Goal: Transaction & Acquisition: Purchase product/service

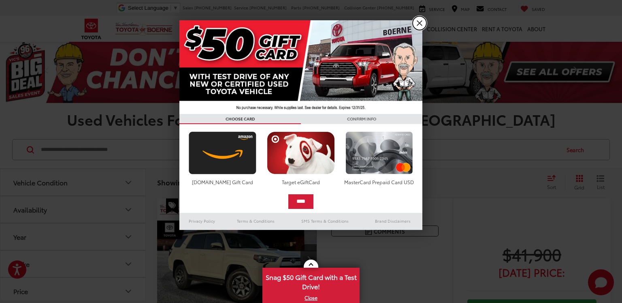
click at [419, 24] on link "X" at bounding box center [420, 23] width 14 height 14
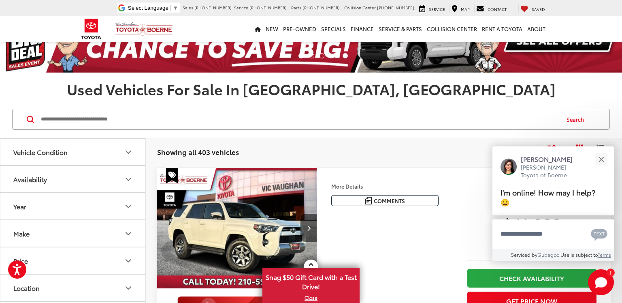
scroll to position [32, 0]
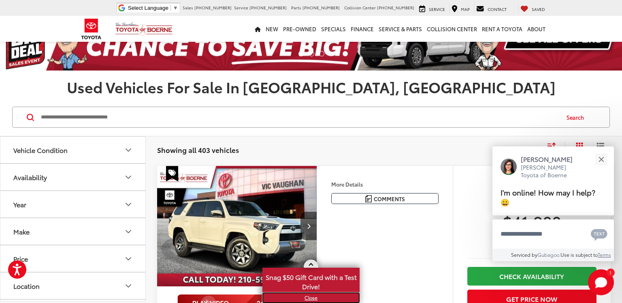
click at [312, 298] on link "X" at bounding box center [311, 297] width 96 height 9
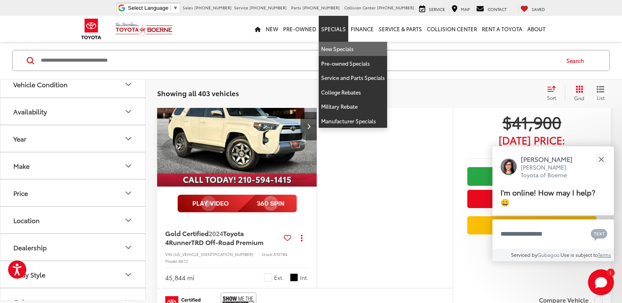
scroll to position [101, 0]
click at [348, 46] on link "New Specials" at bounding box center [353, 49] width 68 height 15
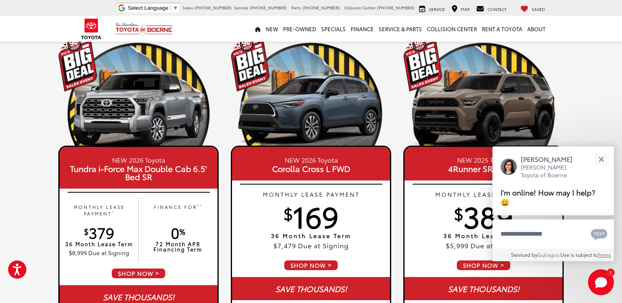
scroll to position [52, 0]
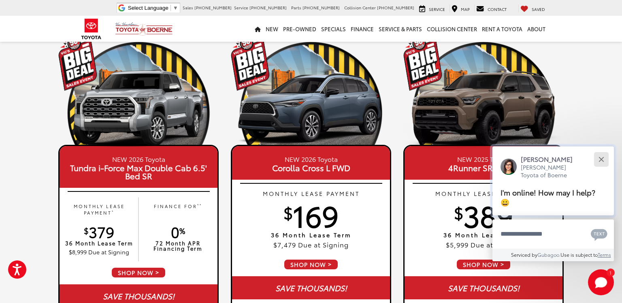
click at [603, 162] on div "Close" at bounding box center [601, 158] width 5 height 5
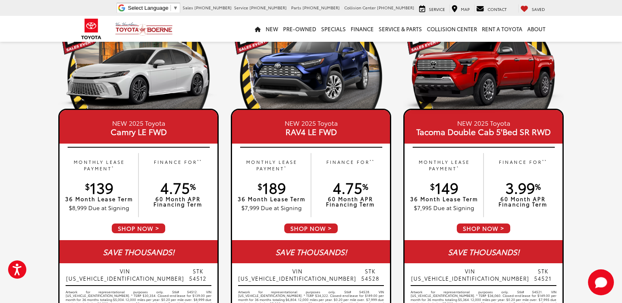
scroll to position [400, 0]
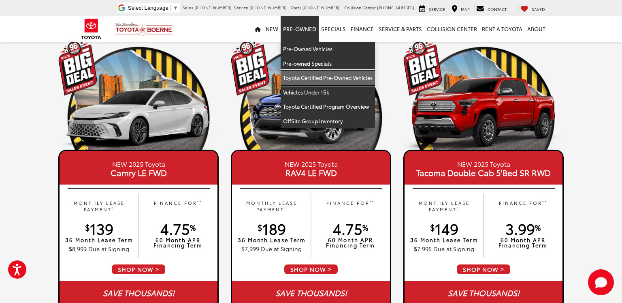
click at [314, 79] on link "Toyota Certified Pre-Owned Vehicles" at bounding box center [328, 78] width 94 height 15
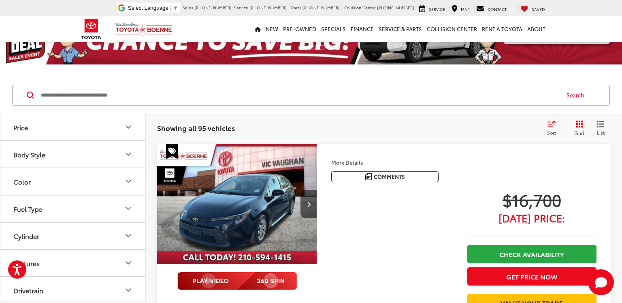
scroll to position [28, 0]
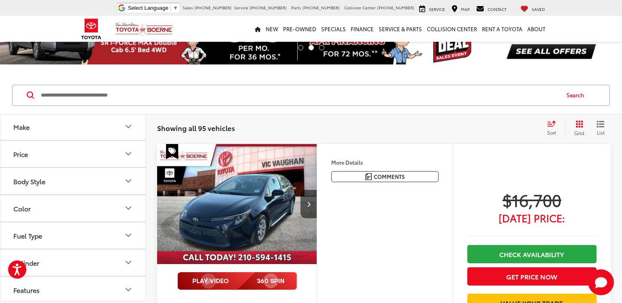
click at [128, 177] on icon "Body Style" at bounding box center [129, 181] width 10 height 10
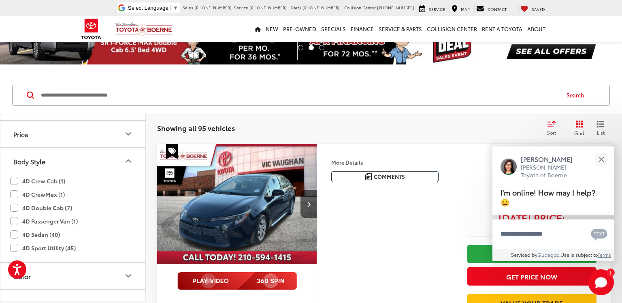
scroll to position [56, 0]
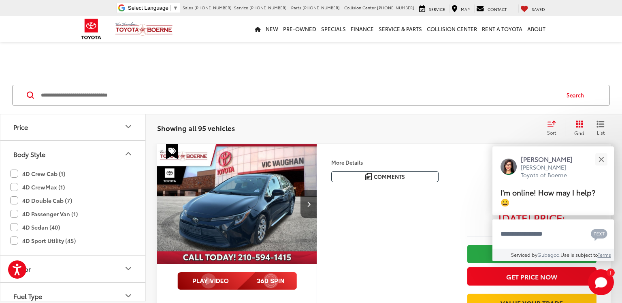
click at [16, 265] on div "Color" at bounding box center [21, 269] width 17 height 8
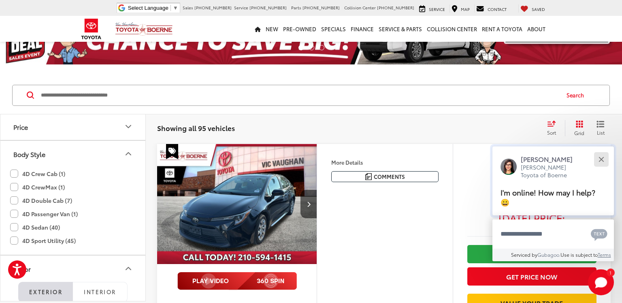
click at [597, 168] on button "Close" at bounding box center [601, 158] width 17 height 17
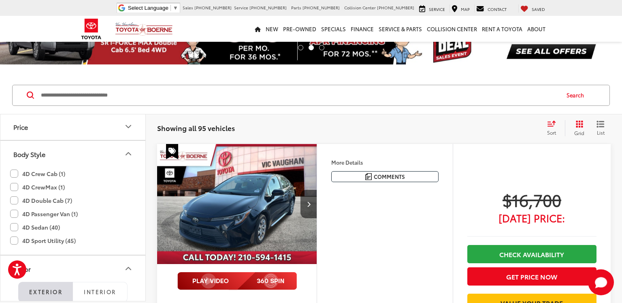
click at [15, 240] on label "4D Sport Utility (45)" at bounding box center [43, 240] width 66 height 13
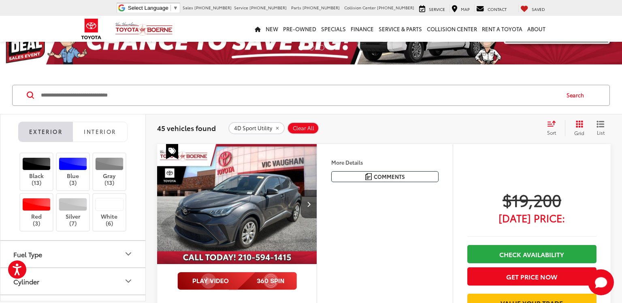
scroll to position [217, 0]
click at [108, 208] on label "White (6)" at bounding box center [109, 210] width 33 height 29
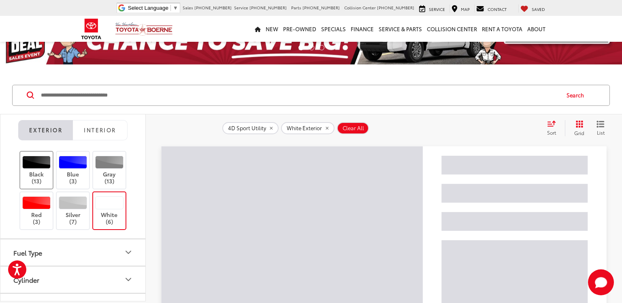
click at [29, 158] on div at bounding box center [36, 162] width 29 height 13
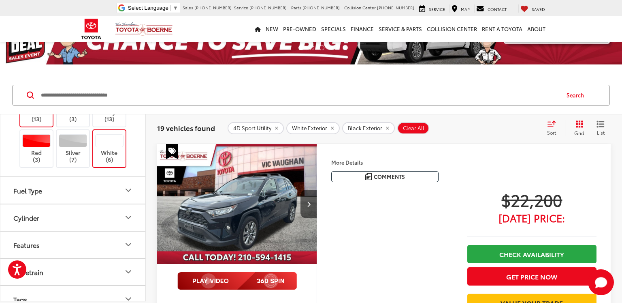
scroll to position [286, 0]
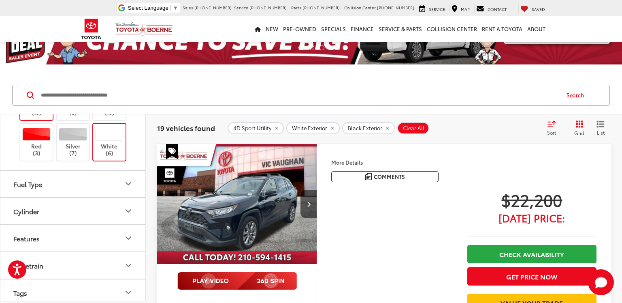
click at [128, 184] on icon "Fuel Type" at bounding box center [129, 184] width 10 height 10
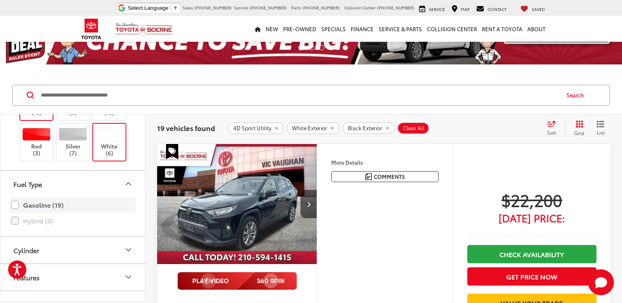
click at [19, 202] on label "Gasoline (19)" at bounding box center [73, 205] width 124 height 14
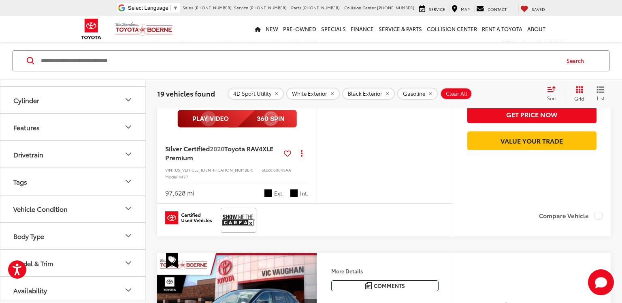
scroll to position [209, 0]
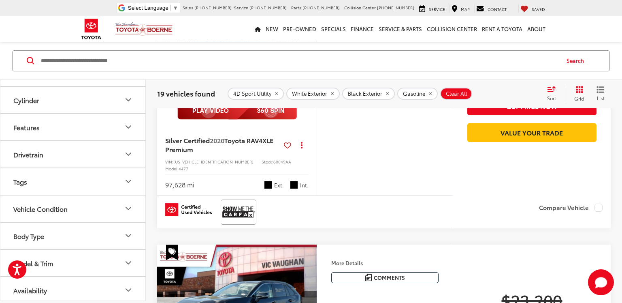
click at [135, 215] on button "Vehicle Condition" at bounding box center [73, 208] width 146 height 26
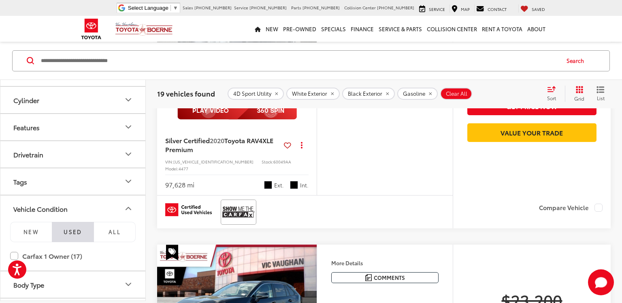
click at [135, 214] on button "Vehicle Condition" at bounding box center [73, 208] width 146 height 26
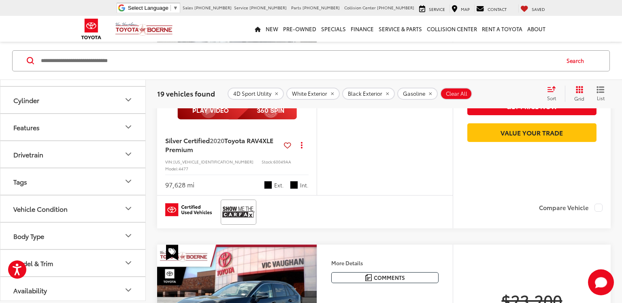
click at [132, 211] on icon "Vehicle Condition" at bounding box center [129, 208] width 10 height 10
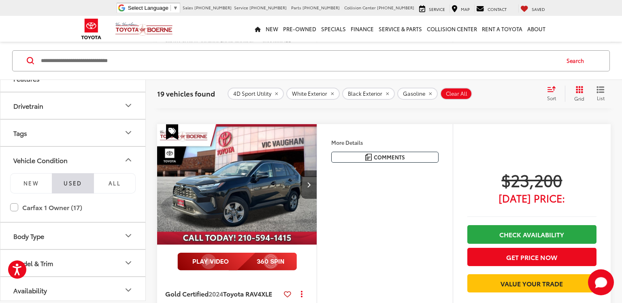
scroll to position [330, 0]
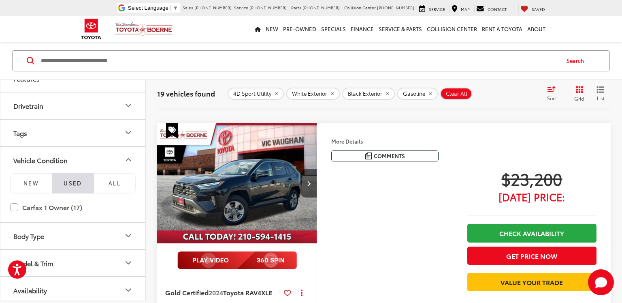
click at [128, 261] on icon "Model & Trim" at bounding box center [129, 263] width 10 height 10
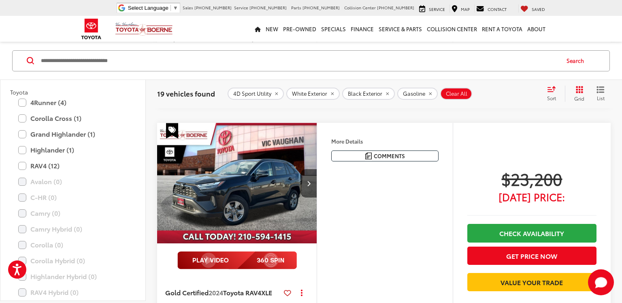
scroll to position [639, 0]
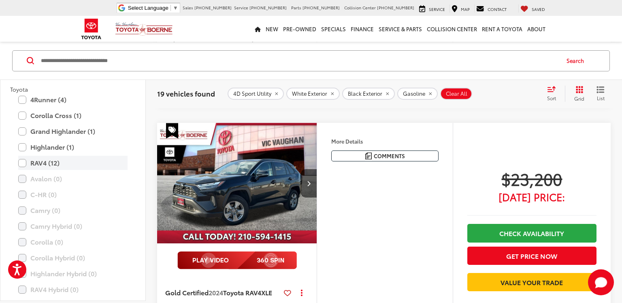
click at [24, 161] on label "RAV4 (12)" at bounding box center [72, 163] width 109 height 14
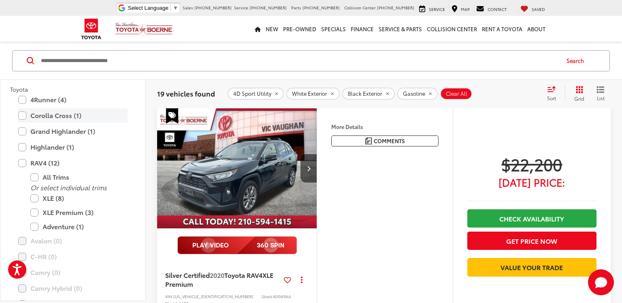
scroll to position [73, 0]
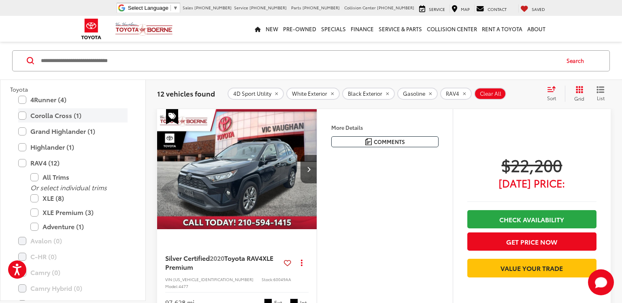
click at [25, 114] on label "Corolla Cross (1)" at bounding box center [72, 115] width 109 height 14
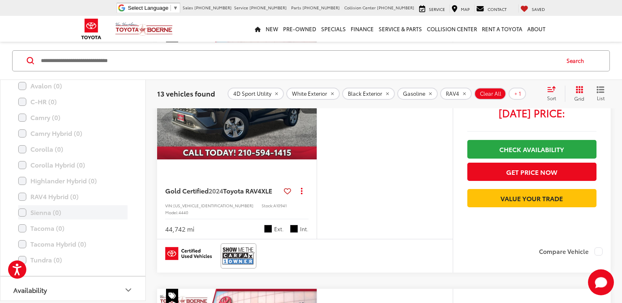
scroll to position [399, 0]
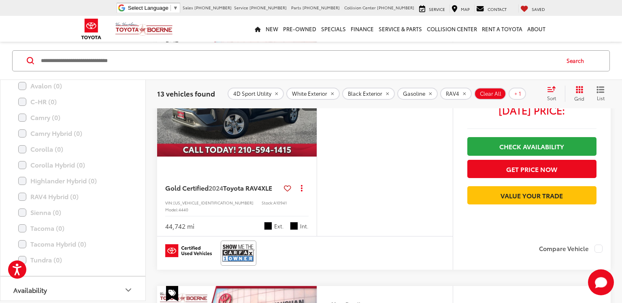
click at [127, 288] on icon "Availability" at bounding box center [129, 290] width 10 height 10
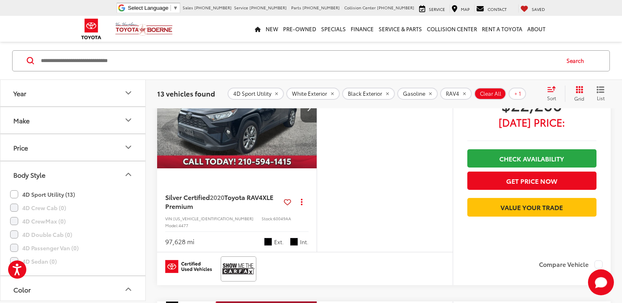
scroll to position [135, 0]
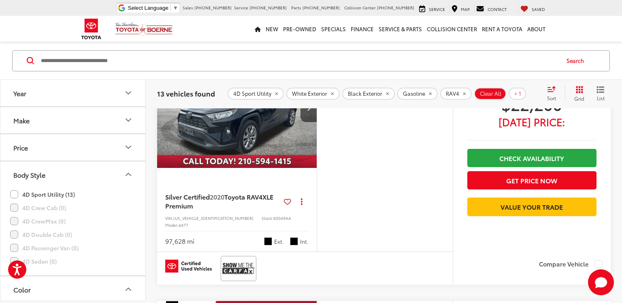
click at [128, 92] on icon "Year" at bounding box center [128, 93] width 5 height 2
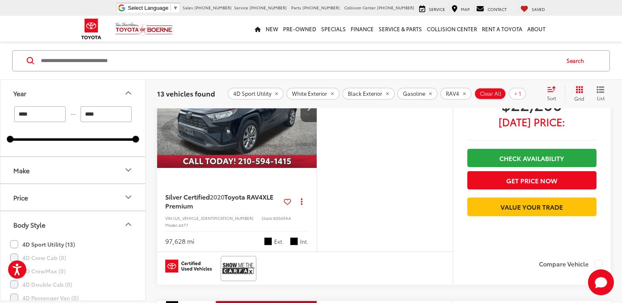
click at [127, 199] on icon "Price" at bounding box center [129, 197] width 10 height 10
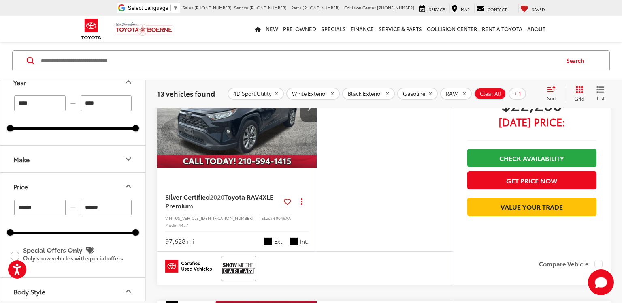
scroll to position [27, 0]
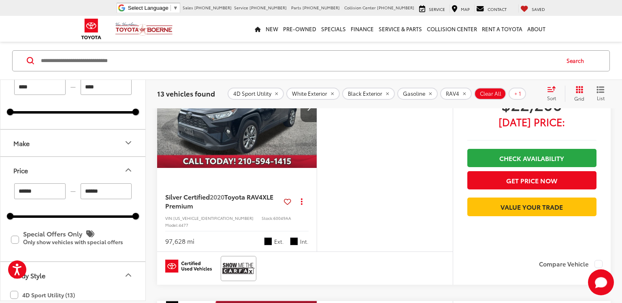
type input "******"
click at [77, 216] on div at bounding box center [73, 216] width 126 height 2
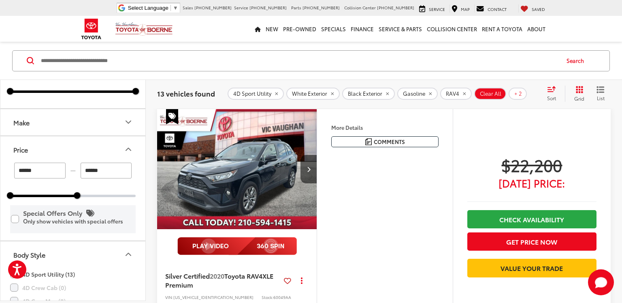
scroll to position [52, 0]
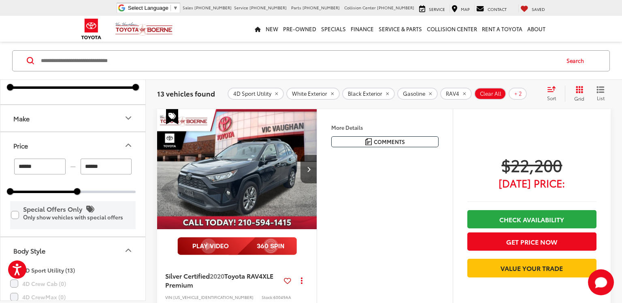
click at [17, 216] on label "Special Offers Only Only show vehicles with special offers" at bounding box center [73, 215] width 124 height 26
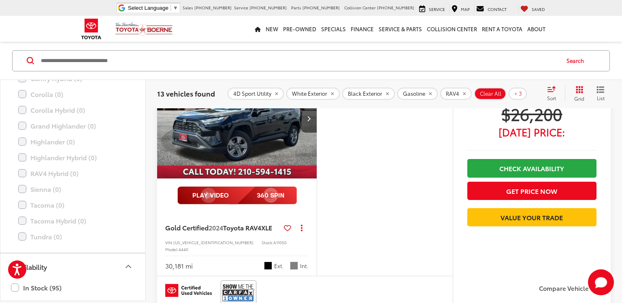
scroll to position [1473, 0]
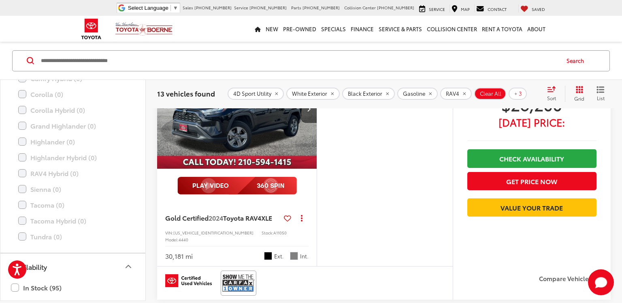
click at [553, 91] on icon "Select sort value" at bounding box center [551, 88] width 9 height 6
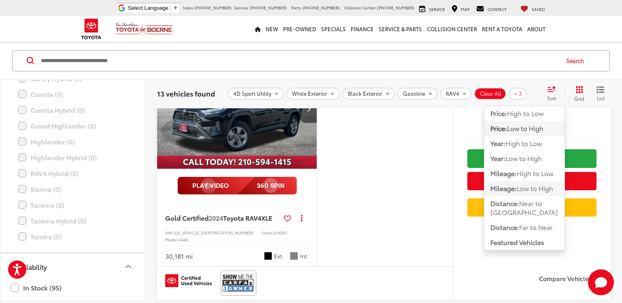
click at [525, 191] on span "Low to High" at bounding box center [535, 187] width 36 height 9
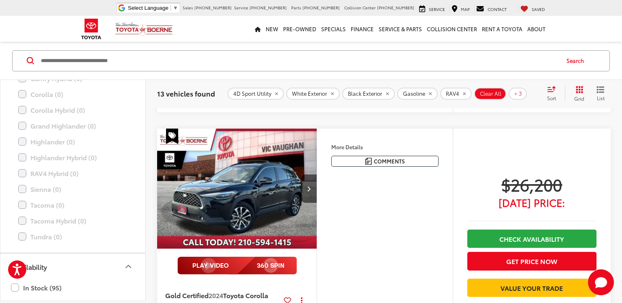
scroll to position [881, 0]
